Goal: Transaction & Acquisition: Purchase product/service

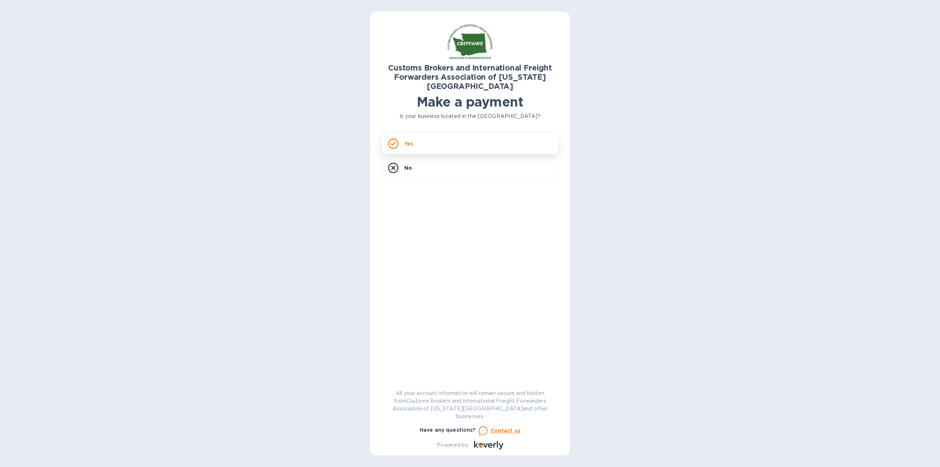
click at [398, 133] on div "Yes" at bounding box center [470, 143] width 176 height 21
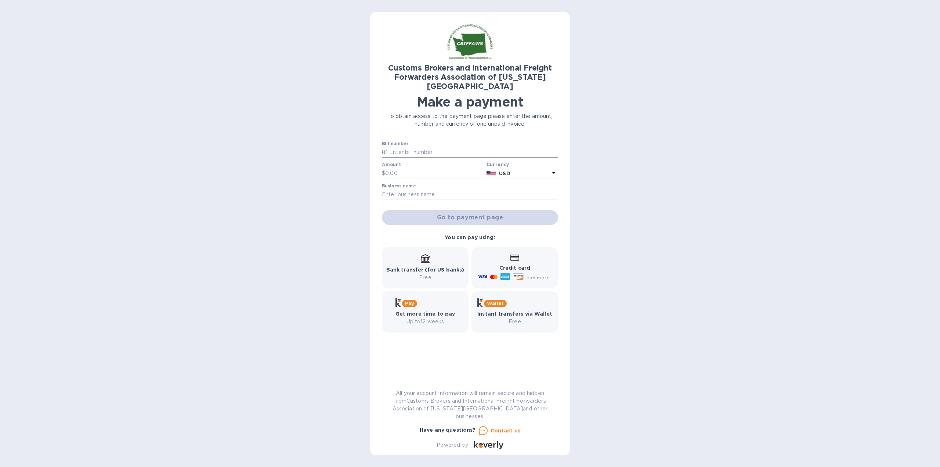
click at [414, 147] on input "text" at bounding box center [473, 152] width 170 height 11
paste input "26339639"
type input "26339639"
click at [397, 168] on input "text" at bounding box center [434, 173] width 98 height 11
type input "137.50"
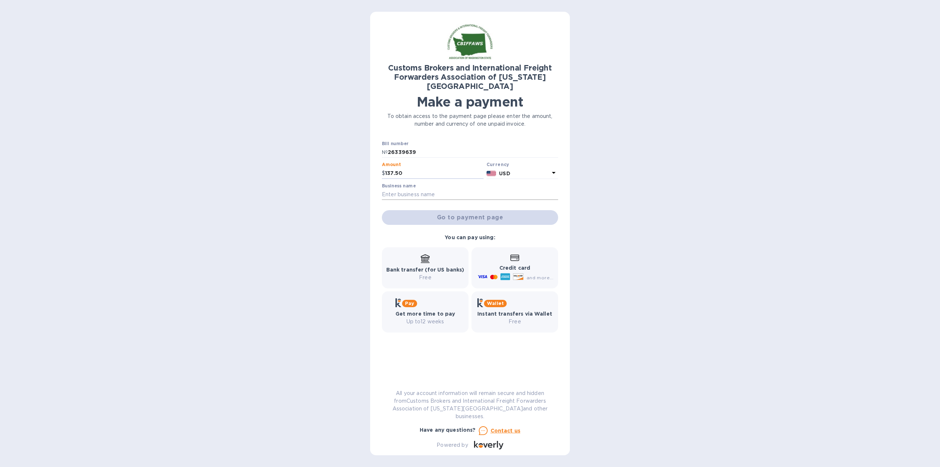
click at [393, 189] on input "text" at bounding box center [470, 194] width 176 height 11
type input "Trade Tech Inc"
click at [472, 213] on span "Go to payment page" at bounding box center [470, 217] width 165 height 9
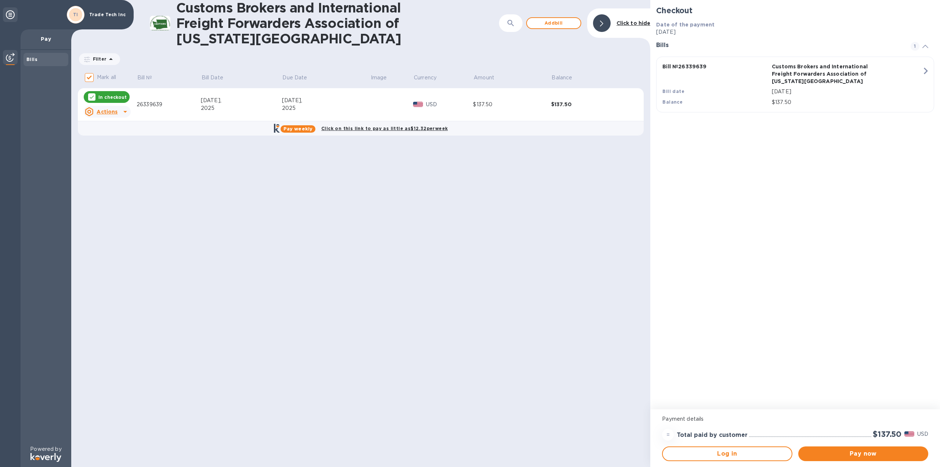
click at [125, 111] on icon at bounding box center [125, 112] width 4 height 2
click at [186, 113] on div at bounding box center [470, 233] width 940 height 467
click at [871, 454] on span "Pay now" at bounding box center [863, 453] width 118 height 9
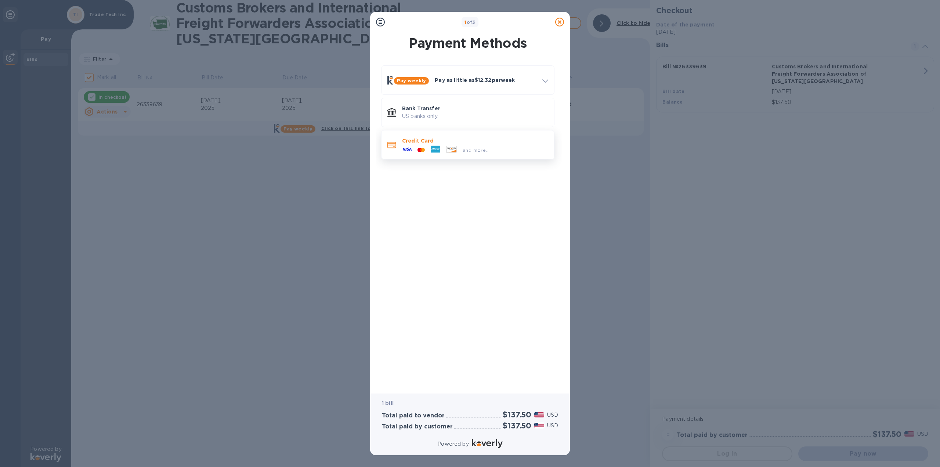
click at [453, 145] on div "and more..." at bounding box center [445, 149] width 93 height 11
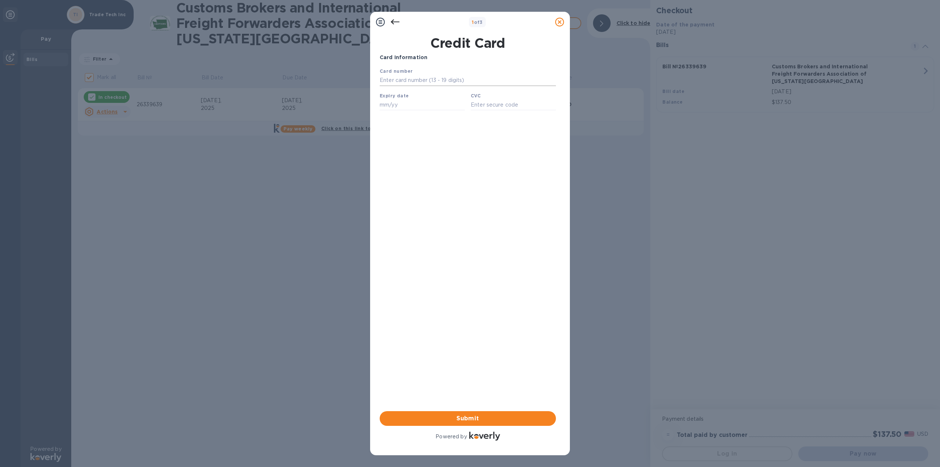
click at [389, 79] on input "text" at bounding box center [468, 80] width 176 height 11
type input "[CREDIT_CARD_NUMBER]"
type input "09/28"
type input "668"
click at [459, 419] on span "Submit" at bounding box center [468, 418] width 165 height 9
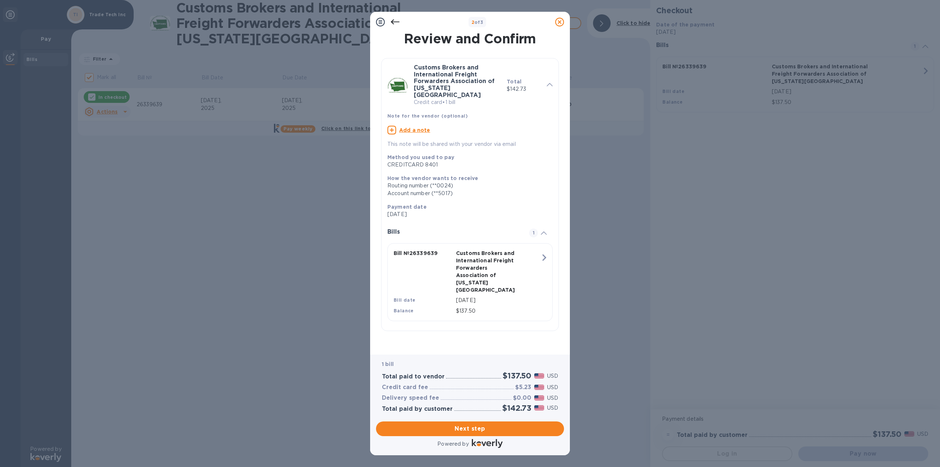
click at [558, 21] on icon at bounding box center [559, 22] width 9 height 9
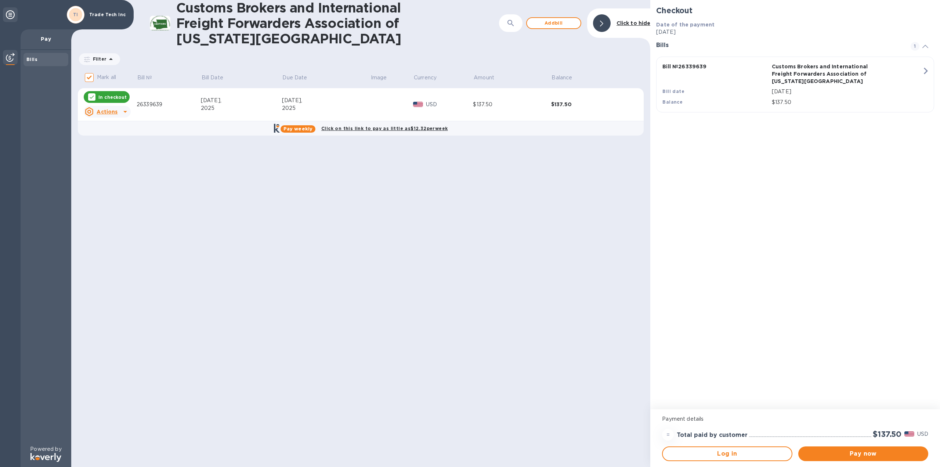
click at [121, 112] on icon at bounding box center [125, 111] width 9 height 9
click at [179, 152] on div at bounding box center [470, 233] width 940 height 467
click at [102, 111] on u "Actions" at bounding box center [107, 112] width 21 height 6
click at [108, 158] on b "Delete" at bounding box center [113, 159] width 18 height 6
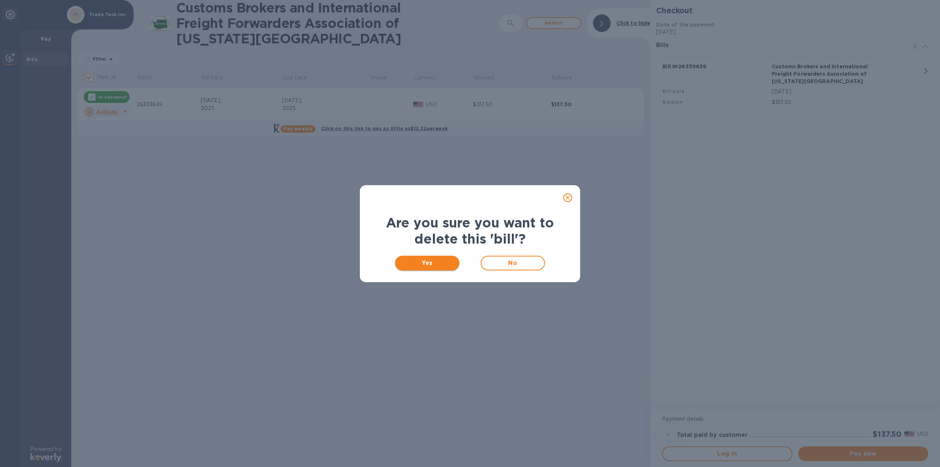
click at [436, 266] on span "Yes" at bounding box center [427, 263] width 53 height 9
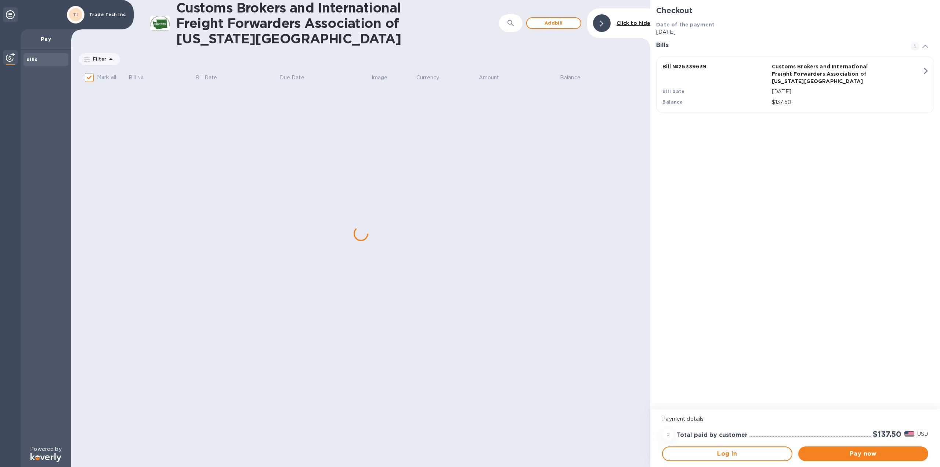
checkbox input "false"
